Goal: Task Accomplishment & Management: Use online tool/utility

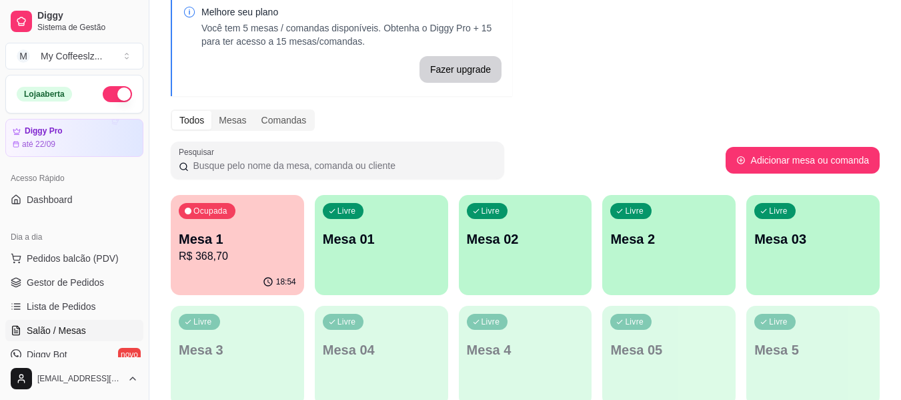
scroll to position [67, 0]
click at [392, 98] on div "Melhore seu plano Você tem 5 mesas / comandas disponíveis. Obtenha o Diggy Pro …" at bounding box center [525, 313] width 752 height 659
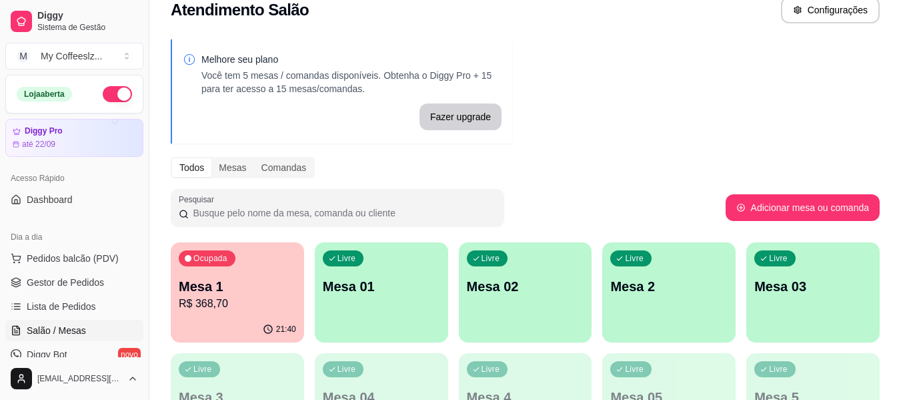
scroll to position [0, 0]
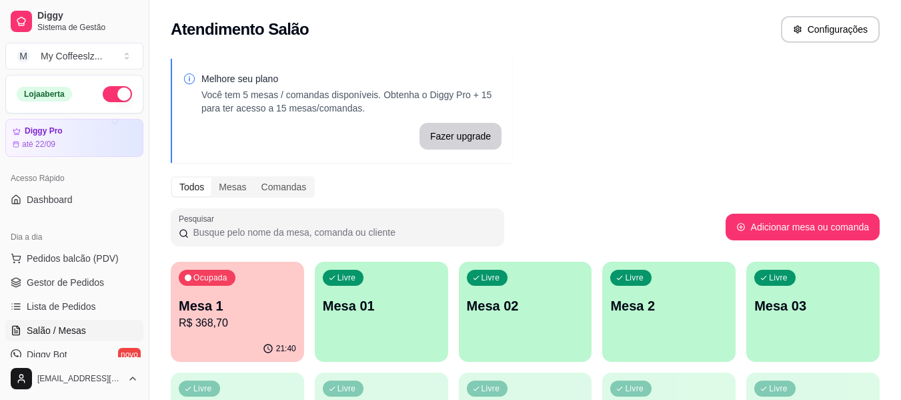
click at [576, 154] on div "Melhore seu plano Você tem 5 mesas / comandas disponíveis. Obtenha o Diggy Pro …" at bounding box center [525, 380] width 752 height 659
click at [654, 119] on div "Melhore seu plano Você tem 5 mesas / comandas disponíveis. Obtenha o Diggy Pro …" at bounding box center [525, 380] width 752 height 659
click at [680, 49] on div "Atendimento Salão Configurações" at bounding box center [525, 25] width 752 height 51
click at [392, 338] on div "Livre Mesa 01" at bounding box center [381, 303] width 133 height 84
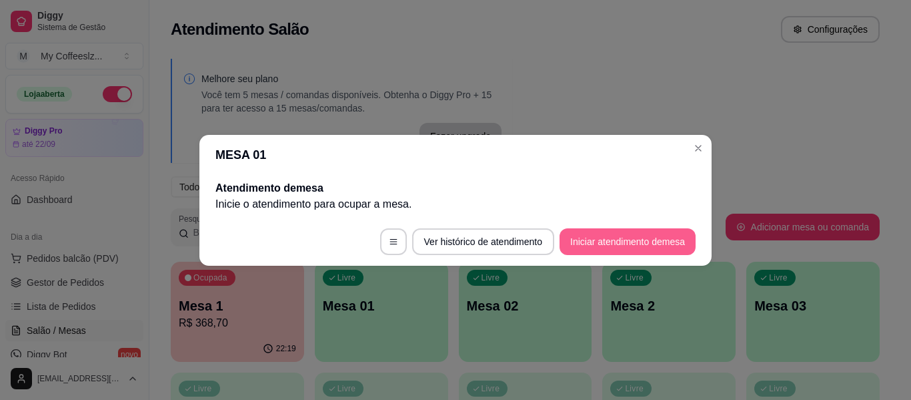
click at [625, 235] on button "Iniciar atendimento de mesa" at bounding box center [628, 241] width 136 height 27
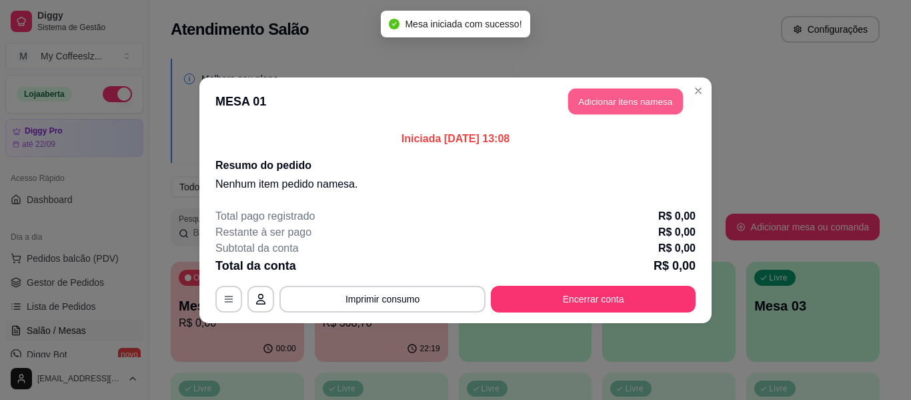
click at [605, 97] on button "Adicionar itens na mesa" at bounding box center [625, 101] width 115 height 26
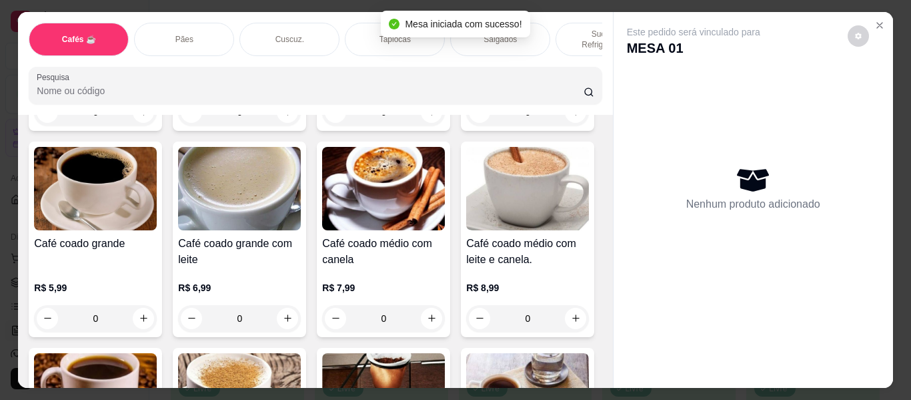
scroll to position [267, 0]
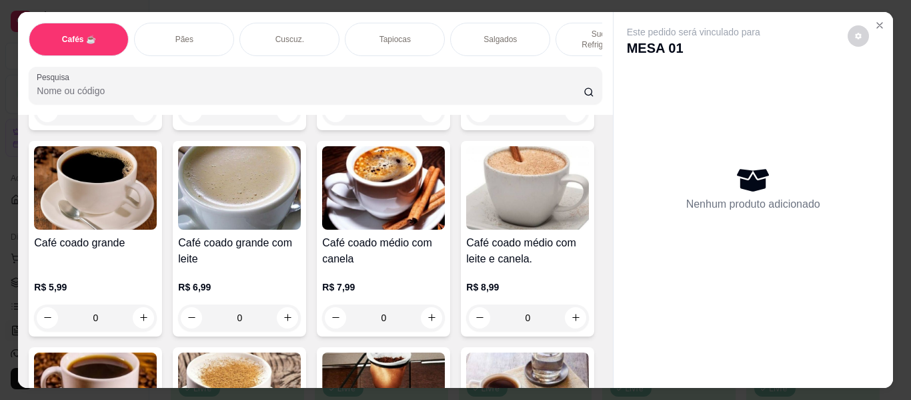
click at [356, 23] on div "Tapiocas" at bounding box center [395, 39] width 100 height 33
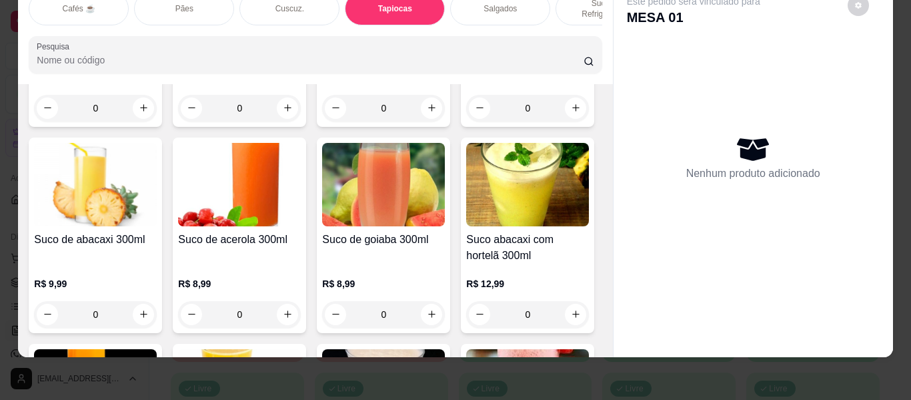
scroll to position [4958, 0]
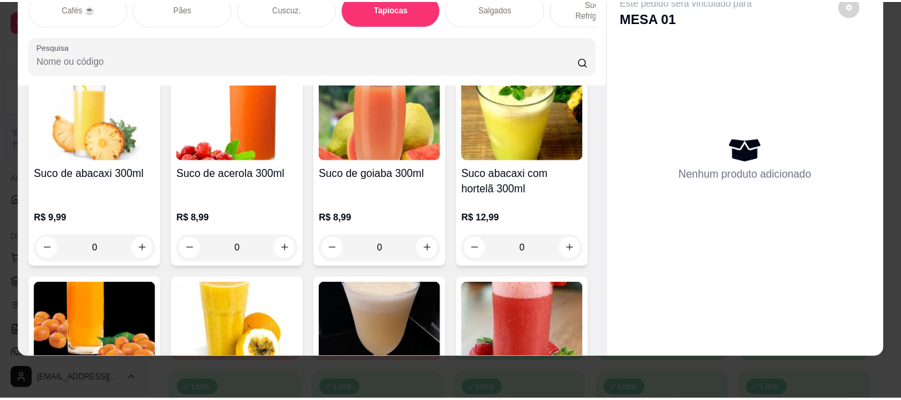
scroll to position [0, 0]
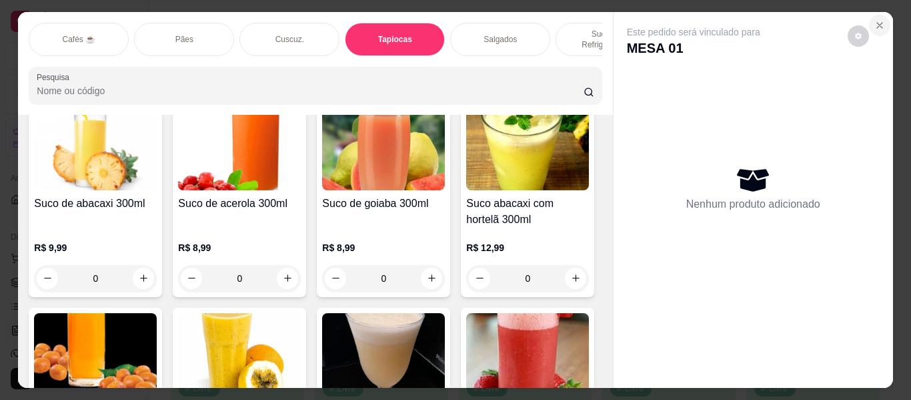
click at [869, 15] on button "Close" at bounding box center [879, 25] width 21 height 21
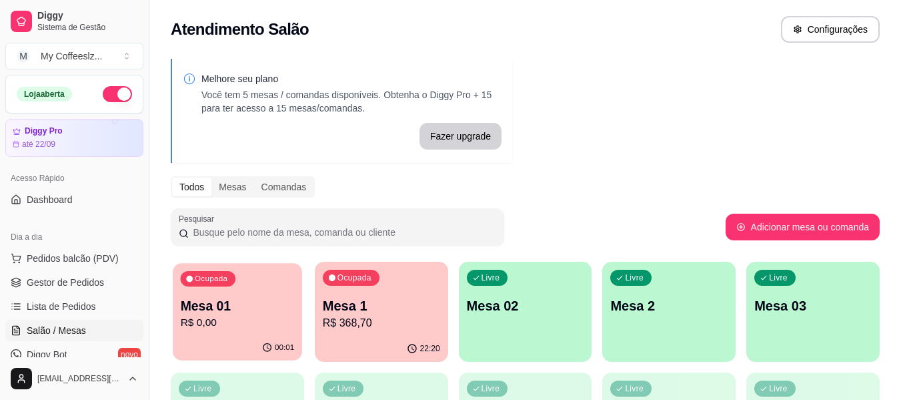
click at [223, 321] on p "R$ 0,00" at bounding box center [238, 322] width 114 height 15
click at [227, 351] on div "00:01" at bounding box center [237, 349] width 133 height 26
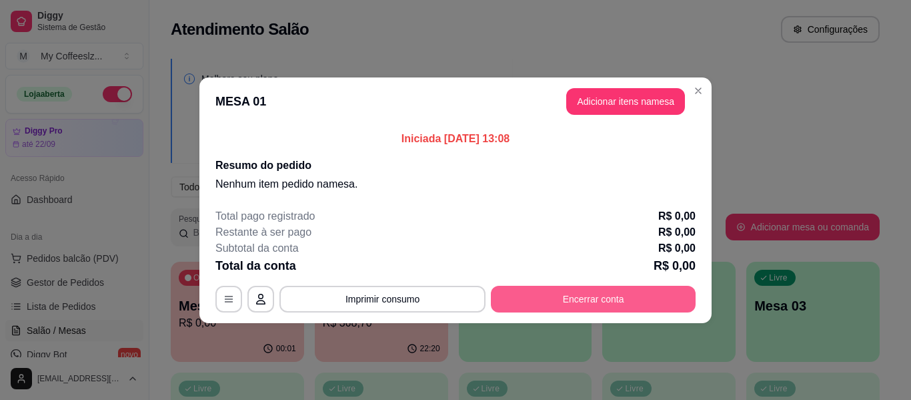
click at [576, 306] on button "Encerrar conta" at bounding box center [593, 299] width 205 height 27
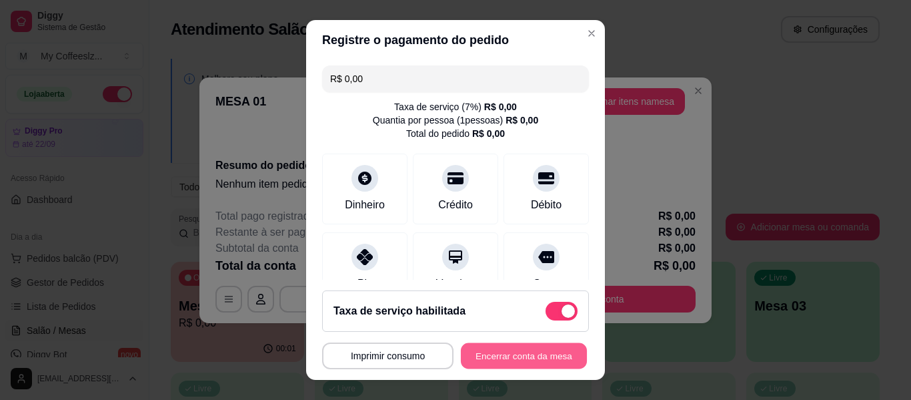
click at [508, 355] on button "Encerrar conta da mesa" at bounding box center [524, 356] width 126 height 26
